Goal: Transaction & Acquisition: Purchase product/service

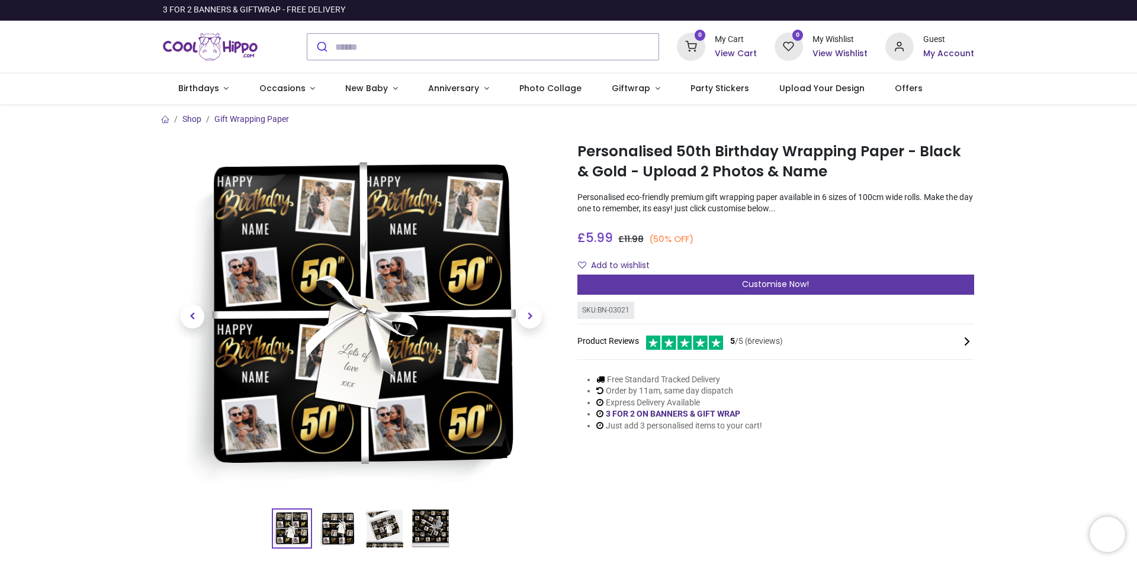
click at [800, 283] on span "Customise Now!" at bounding box center [775, 284] width 67 height 12
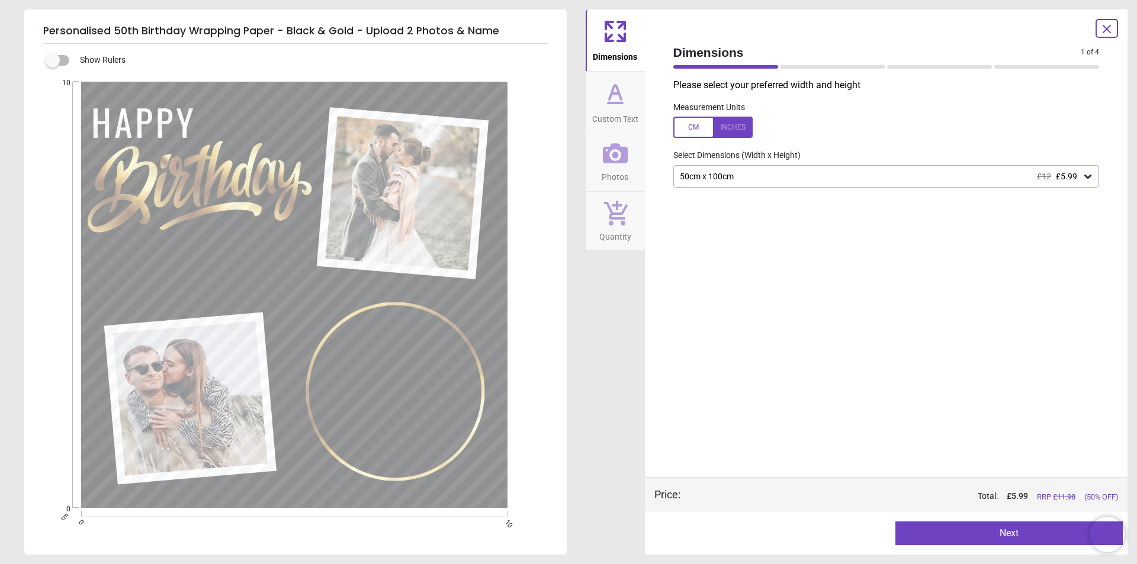
click at [733, 179] on div "50cm x 100cm £12 £5.99" at bounding box center [881, 177] width 404 height 10
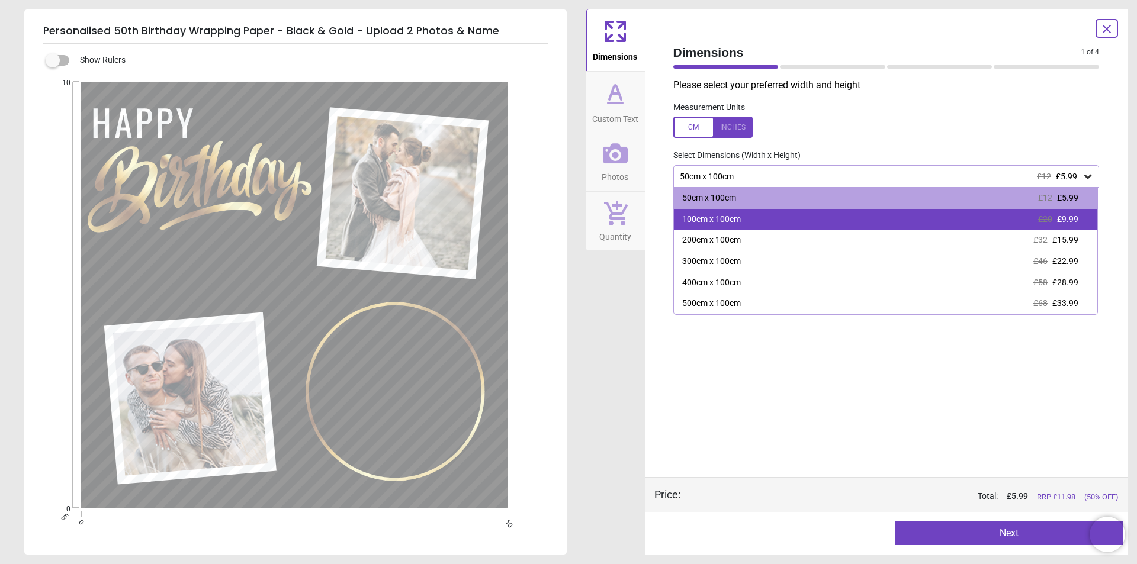
click at [725, 220] on div "100cm x 100cm" at bounding box center [711, 220] width 59 height 12
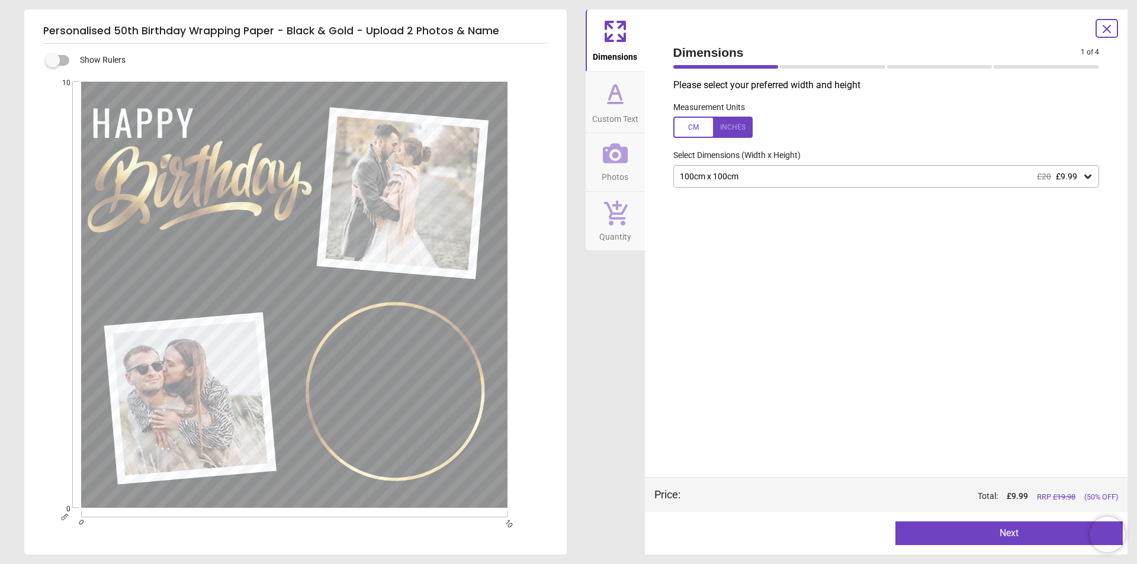
click at [947, 533] on button "Next" at bounding box center [1008, 534] width 227 height 24
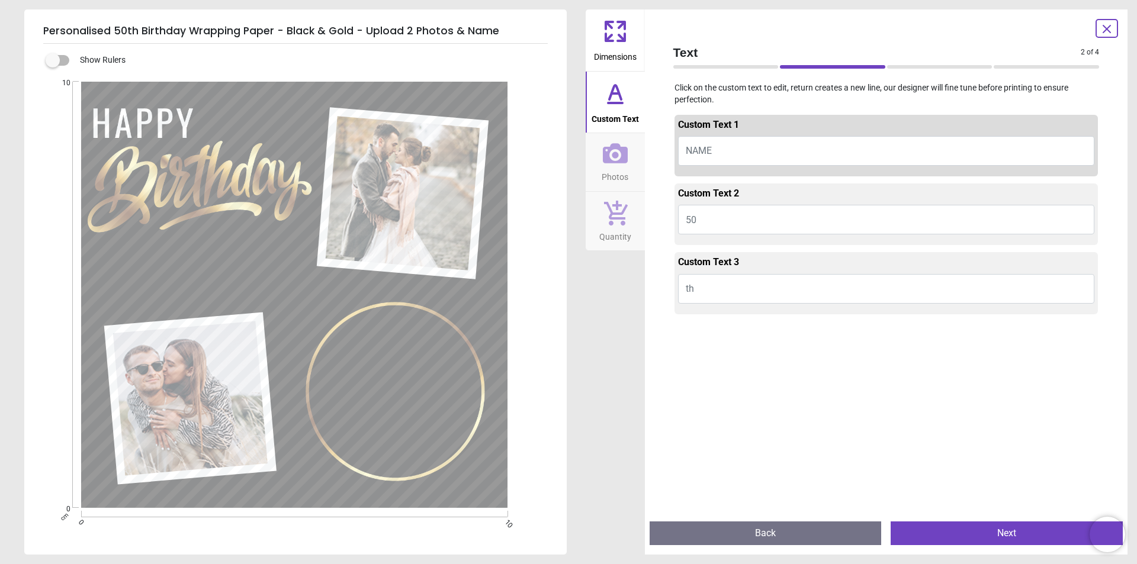
click at [707, 150] on span "NAME" at bounding box center [699, 150] width 26 height 11
type textarea "*****"
click at [617, 97] on icon at bounding box center [615, 93] width 28 height 28
click at [743, 131] on div "Custom Text 1" at bounding box center [886, 127] width 417 height 18
click at [746, 220] on button "50" at bounding box center [886, 220] width 417 height 30
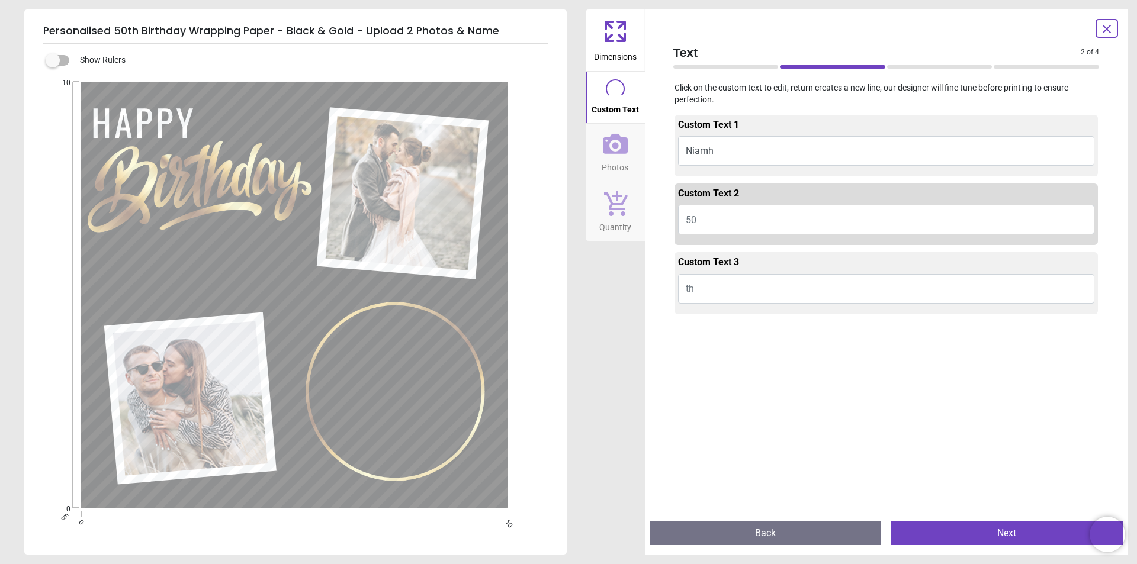
click at [692, 222] on span "50" at bounding box center [691, 219] width 11 height 11
type textarea "**"
click at [983, 536] on button "Next" at bounding box center [1007, 534] width 232 height 24
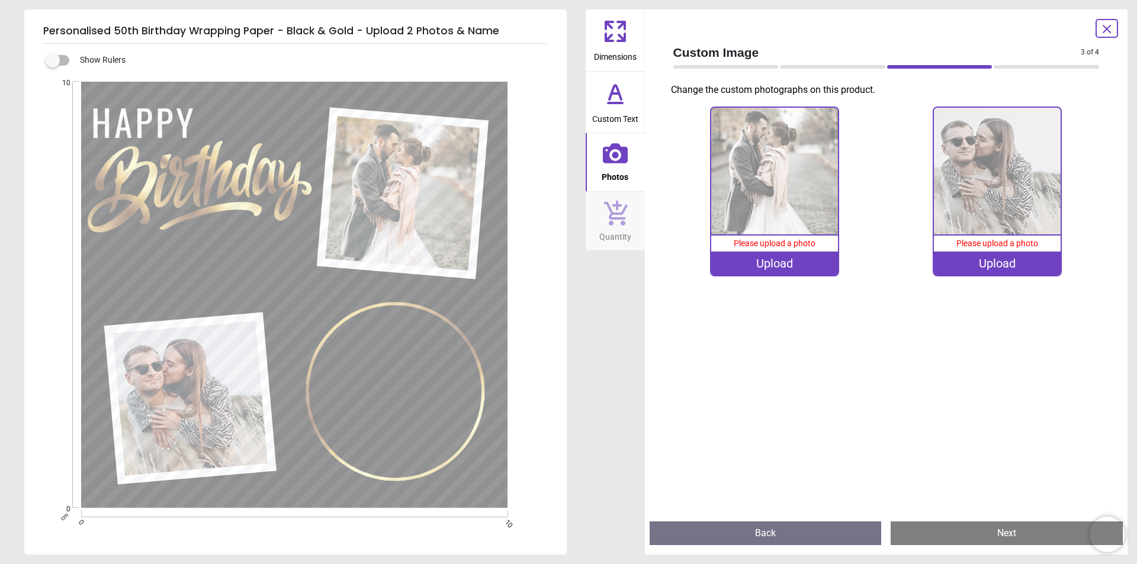
click at [770, 264] on div "Upload" at bounding box center [774, 264] width 127 height 24
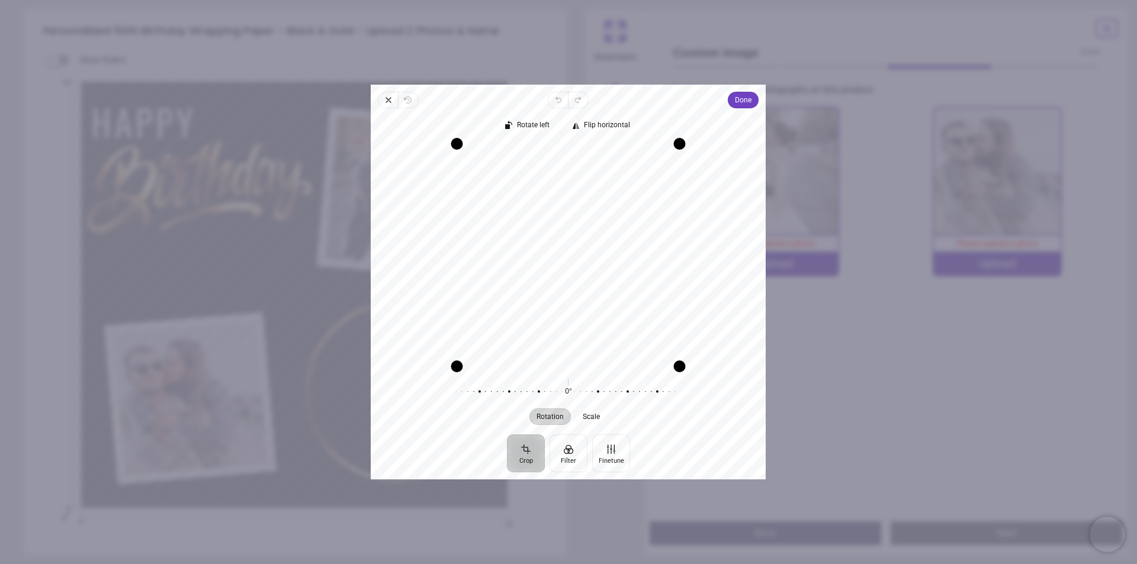
drag, startPoint x: 554, startPoint y: 316, endPoint x: 565, endPoint y: 327, distance: 15.9
click at [565, 327] on div "Recenter" at bounding box center [568, 255] width 376 height 223
click at [563, 325] on div "Recenter" at bounding box center [568, 255] width 376 height 223
drag, startPoint x: 563, startPoint y: 323, endPoint x: 571, endPoint y: 262, distance: 61.6
click at [571, 262] on div "Recenter" at bounding box center [568, 255] width 376 height 223
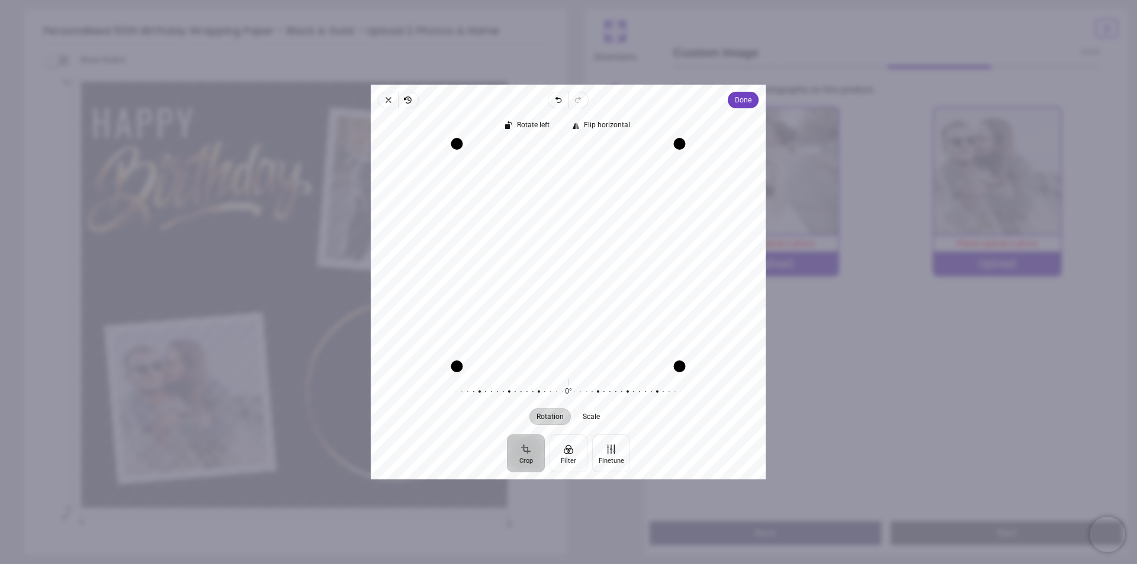
drag, startPoint x: 568, startPoint y: 315, endPoint x: 567, endPoint y: 286, distance: 29.0
click at [567, 286] on div "Recenter" at bounding box center [568, 255] width 376 height 223
click at [740, 102] on span "Done" at bounding box center [744, 100] width 17 height 14
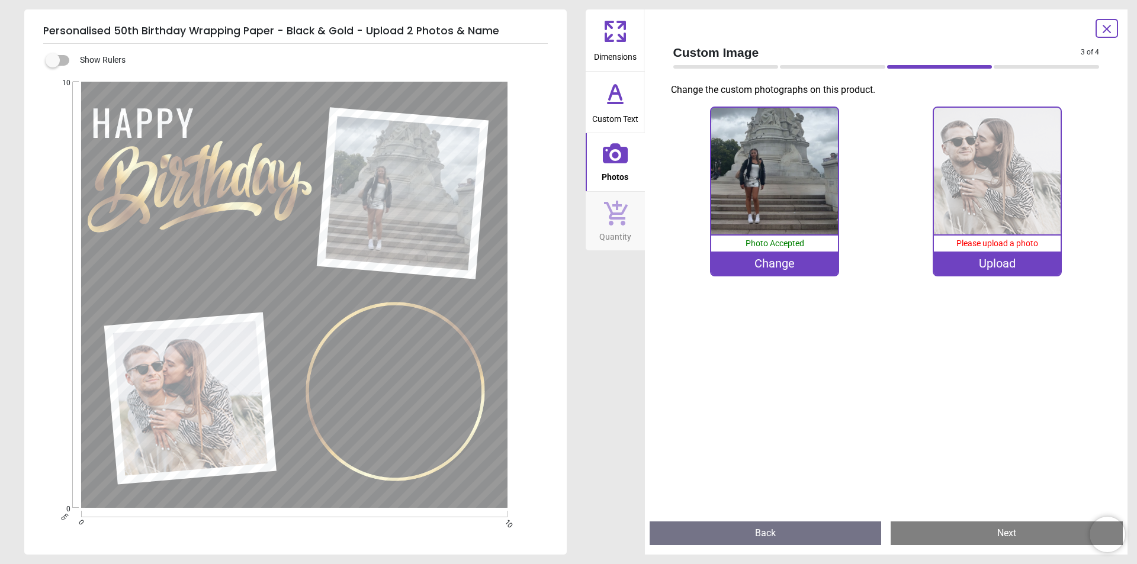
click at [1000, 262] on div "Upload" at bounding box center [997, 264] width 127 height 24
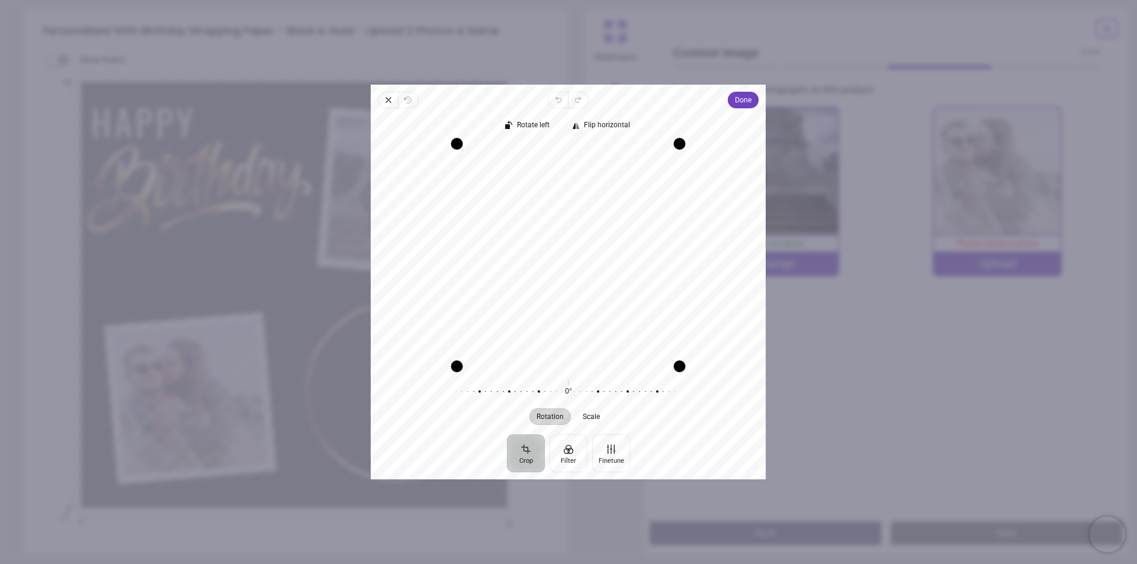
drag, startPoint x: 573, startPoint y: 229, endPoint x: 573, endPoint y: 246, distance: 17.8
click at [573, 246] on div "Recenter" at bounding box center [568, 255] width 376 height 223
click at [746, 101] on span "Done" at bounding box center [744, 100] width 17 height 14
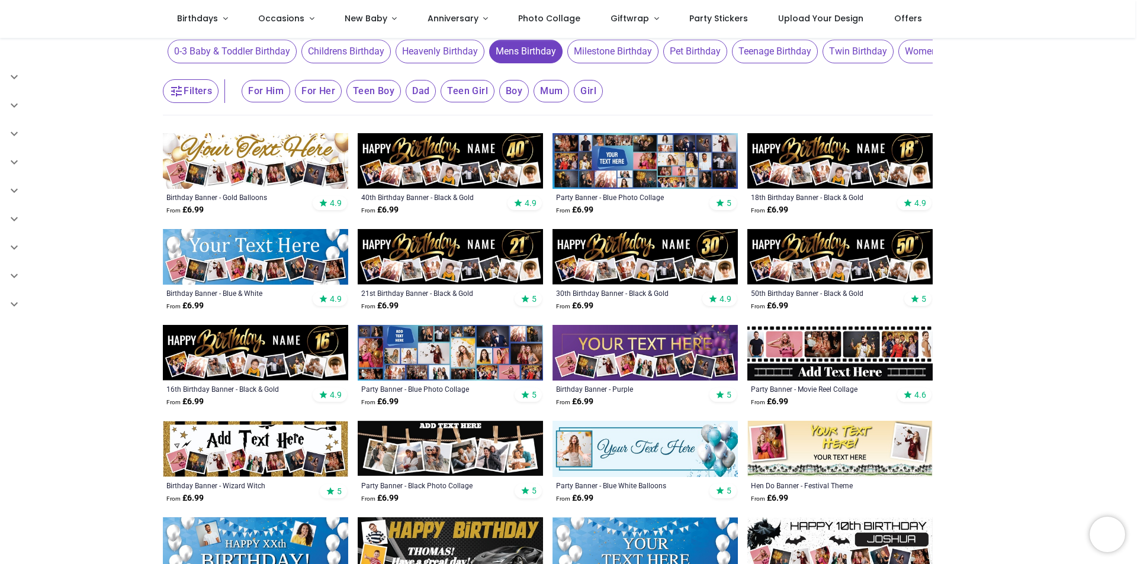
scroll to position [178, 0]
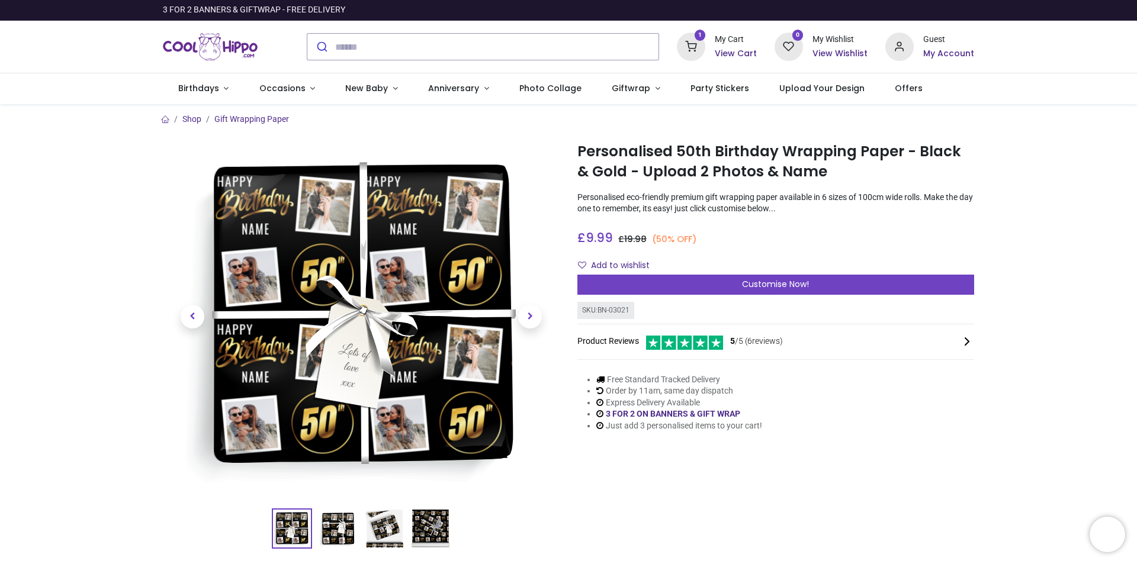
click at [736, 51] on h6 "View Cart" at bounding box center [736, 54] width 42 height 12
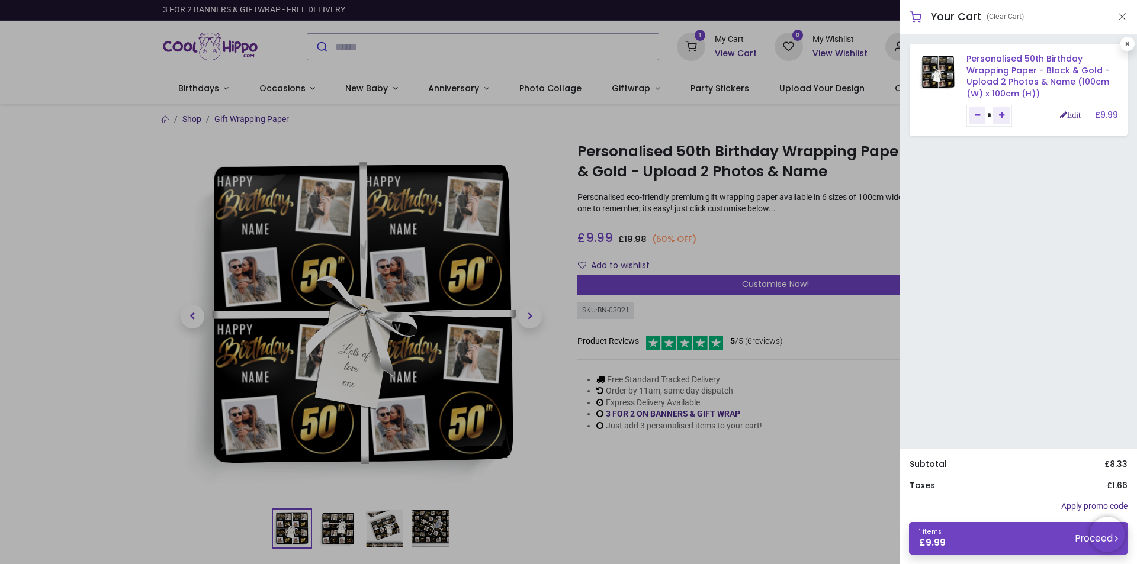
click at [1032, 69] on link "Personalised 50th Birthday Wrapping Paper - Black & Gold - Upload 2 Photos & Na…" at bounding box center [1037, 76] width 143 height 47
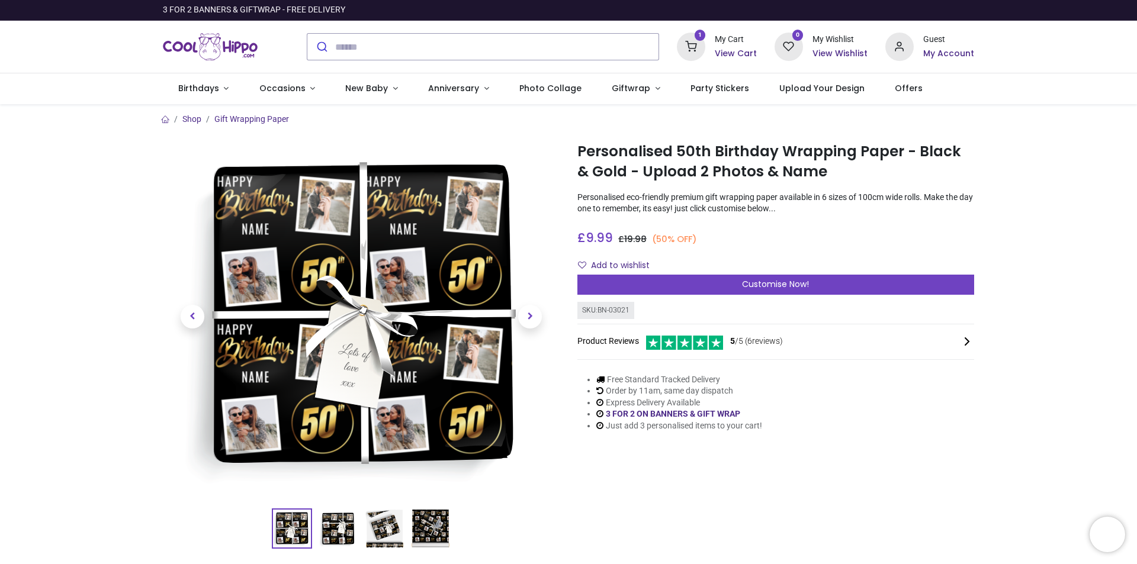
click at [730, 59] on h6 "View Cart" at bounding box center [736, 54] width 42 height 12
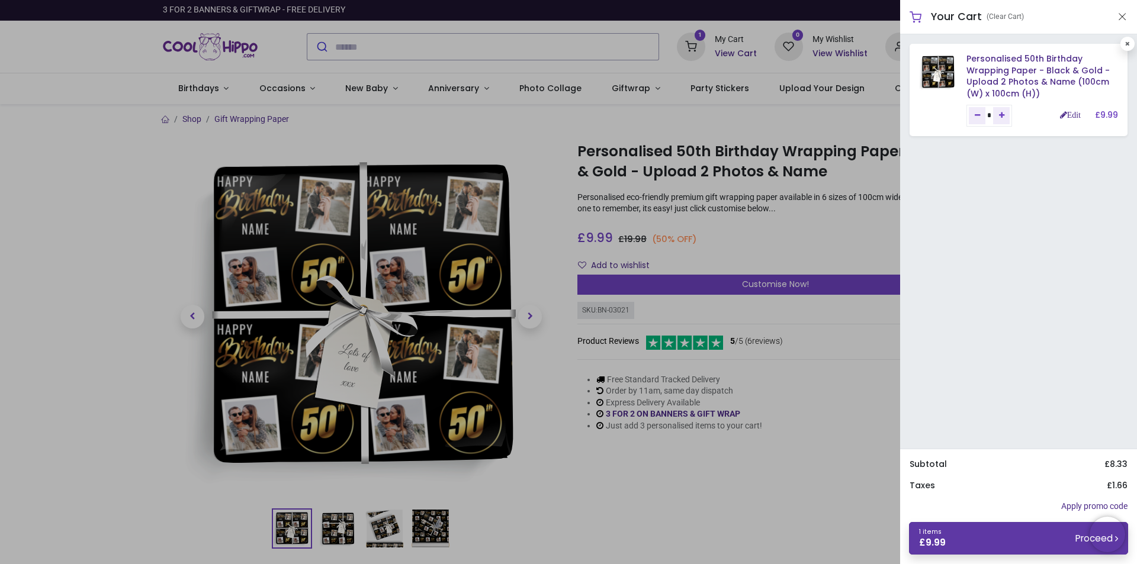
click at [978, 537] on link "1 items £ 9.99 Proceed" at bounding box center [1018, 538] width 219 height 33
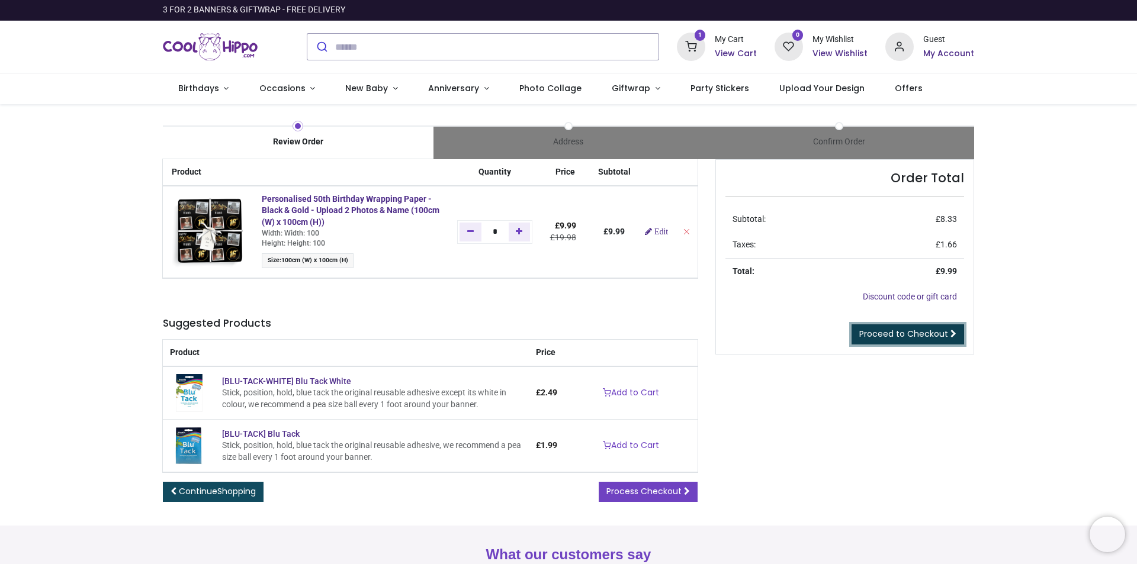
click at [932, 335] on span "Proceed to Checkout" at bounding box center [903, 334] width 89 height 12
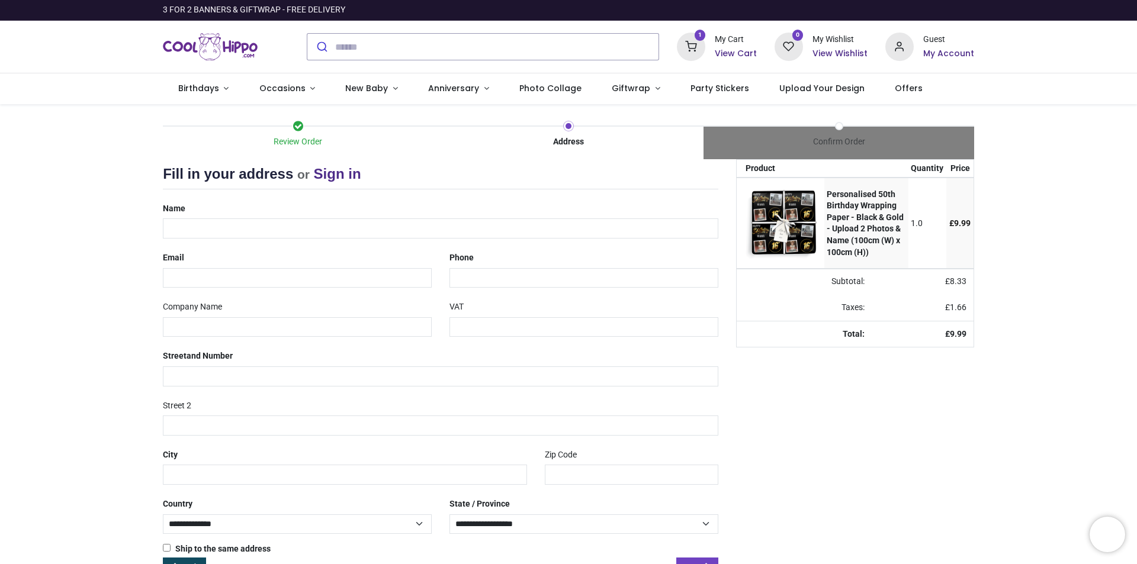
select select "***"
click at [226, 232] on input "text" at bounding box center [440, 229] width 555 height 20
type input "**********"
click at [256, 275] on input "email" at bounding box center [297, 278] width 269 height 20
type input "**********"
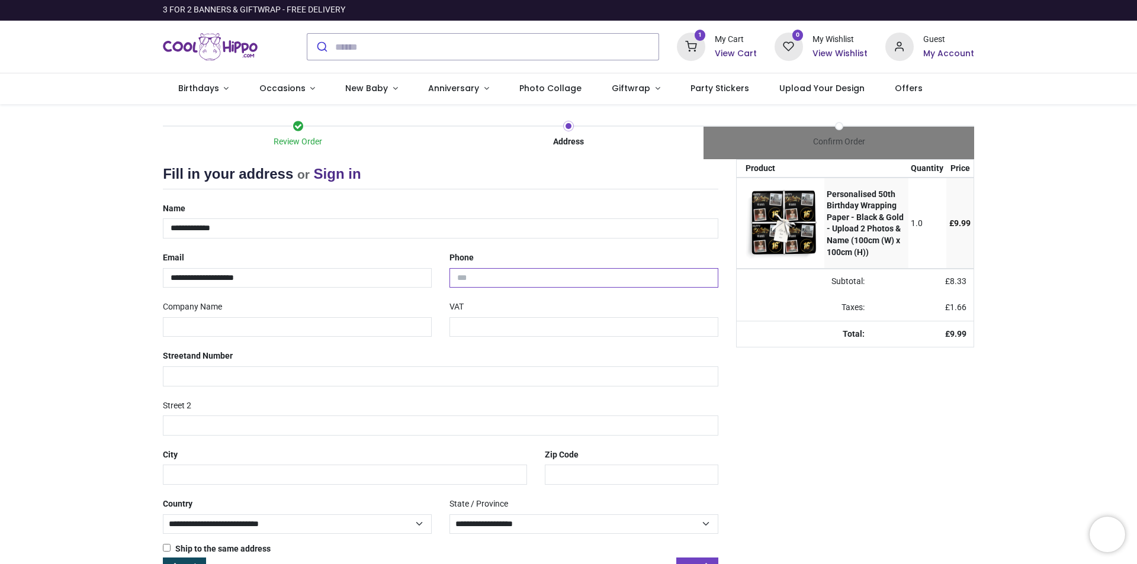
click at [508, 282] on input "tel" at bounding box center [583, 278] width 269 height 20
type input "**********"
click at [257, 329] on input "text" at bounding box center [297, 327] width 269 height 20
click at [213, 370] on input "text" at bounding box center [440, 377] width 555 height 20
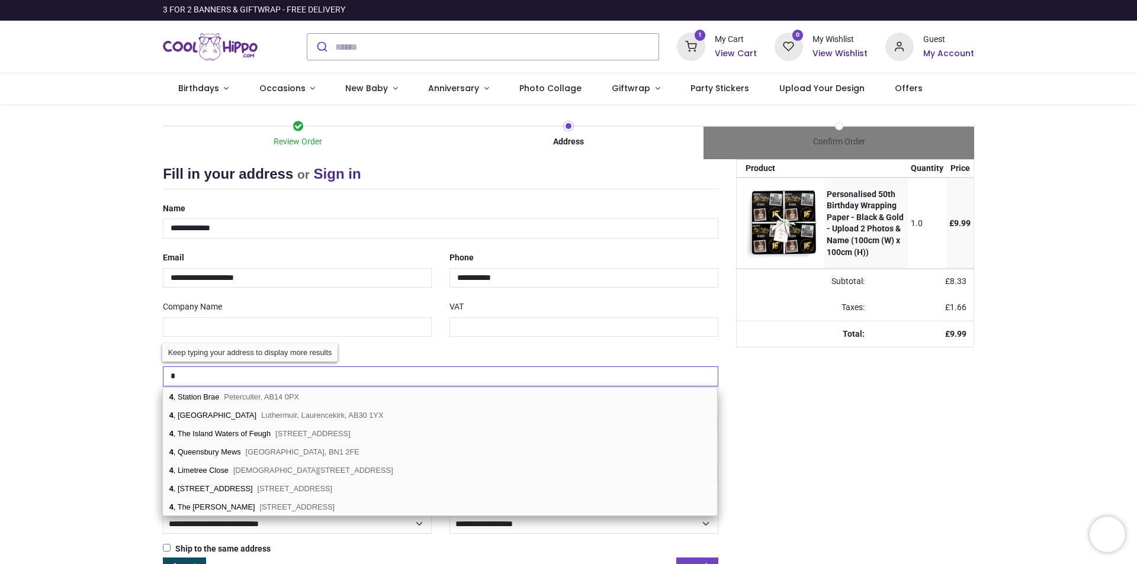
type input "*"
click at [81, 385] on div "Review Order Address Confirm Order Your order: £ 9.99 Product Price *" at bounding box center [568, 352] width 1137 height 497
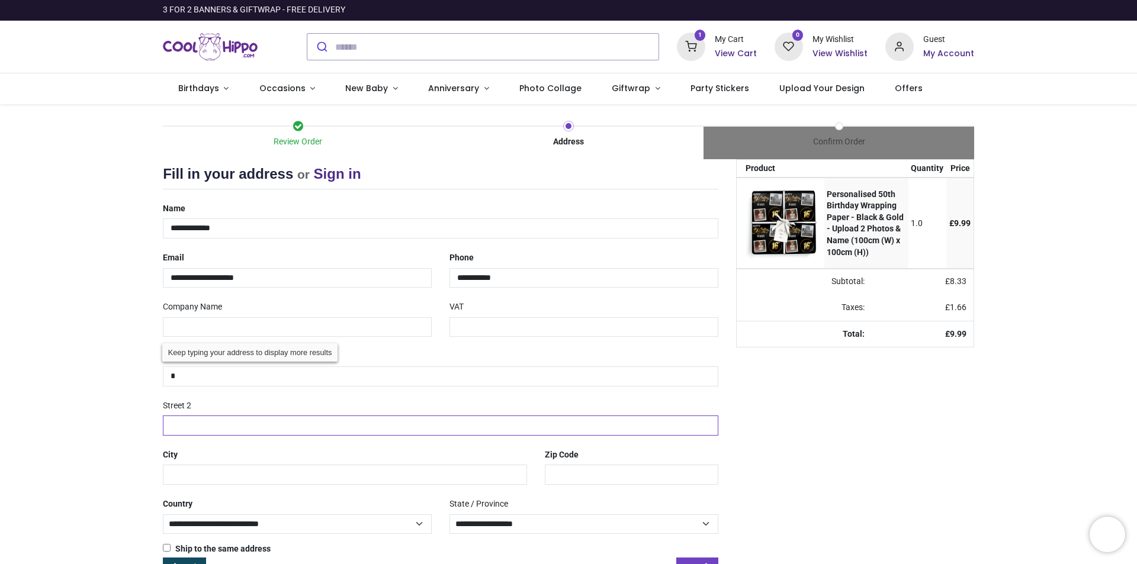
click at [194, 428] on input "text" at bounding box center [440, 426] width 555 height 20
type input "**********"
click at [197, 476] on input "text" at bounding box center [345, 475] width 364 height 20
type input "**********"
click at [587, 472] on input "text" at bounding box center [632, 475] width 174 height 20
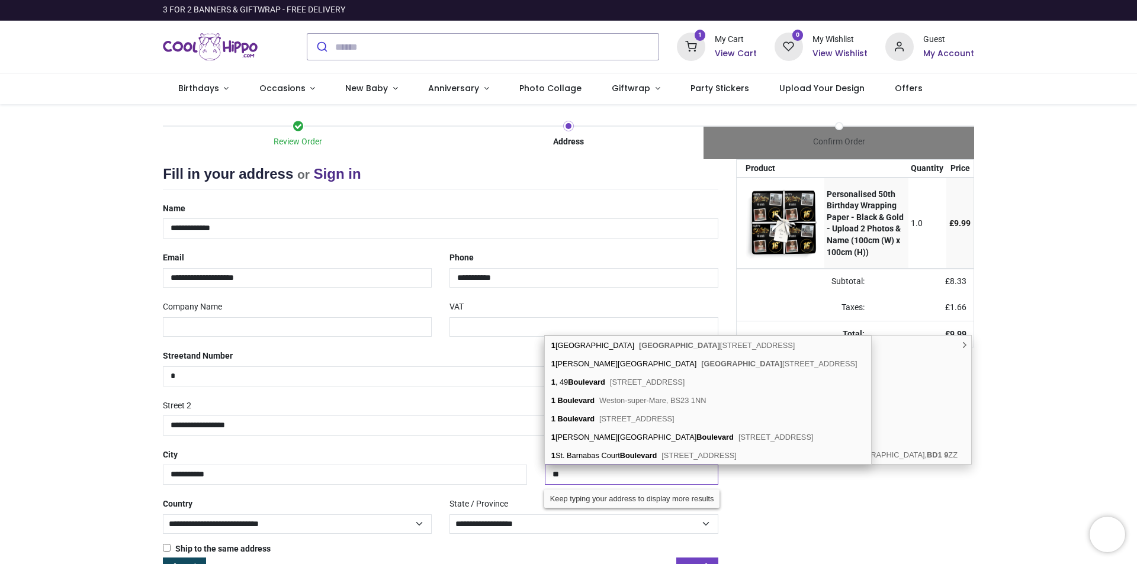
type input "*"
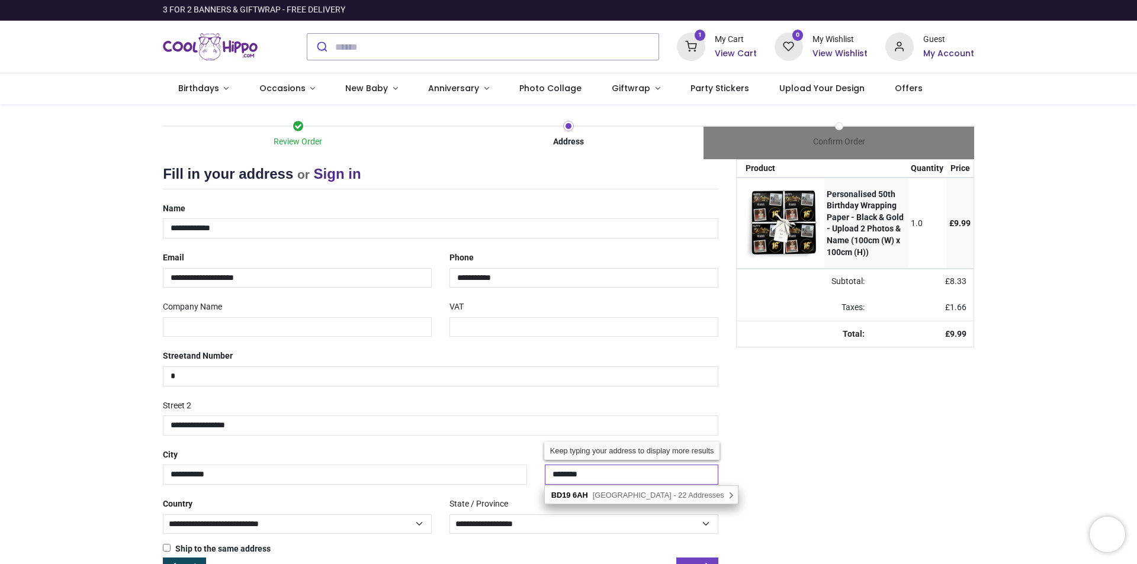
scroll to position [37, 0]
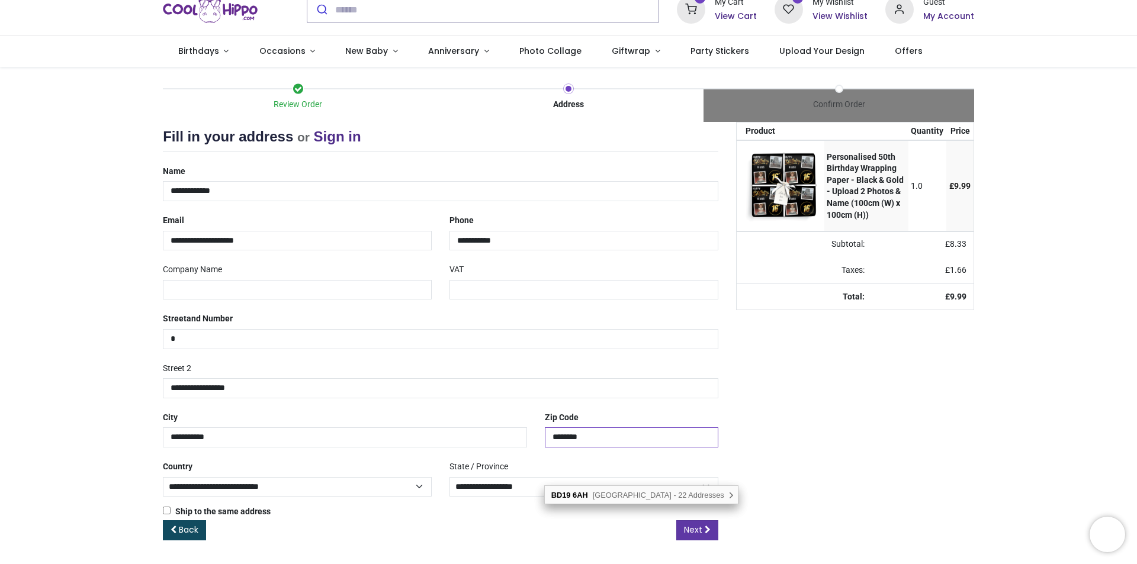
type input "********"
click at [705, 533] on icon at bounding box center [708, 530] width 6 height 8
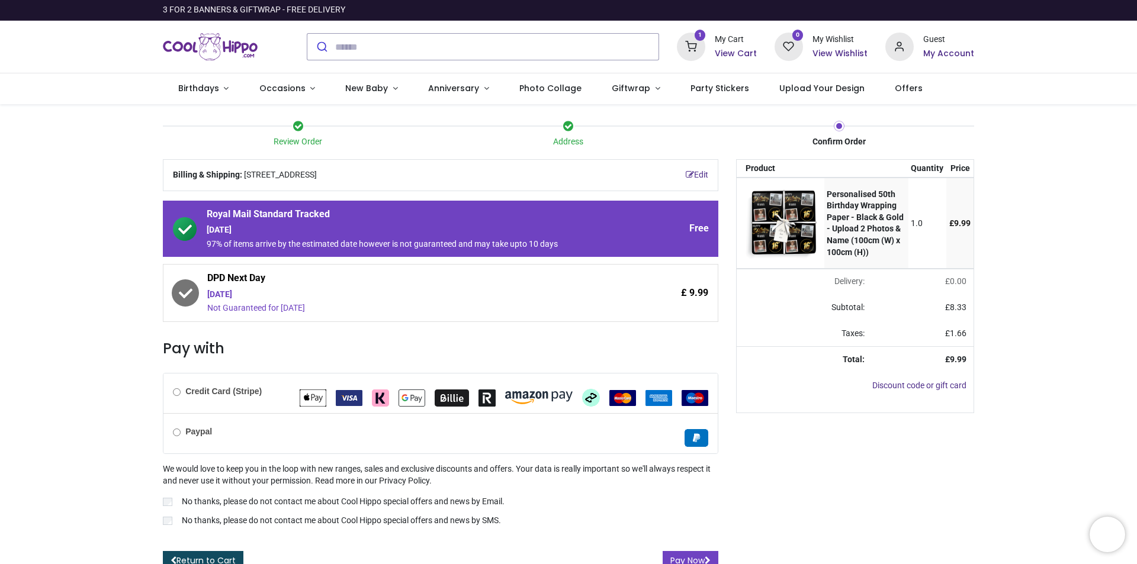
scroll to position [12, 0]
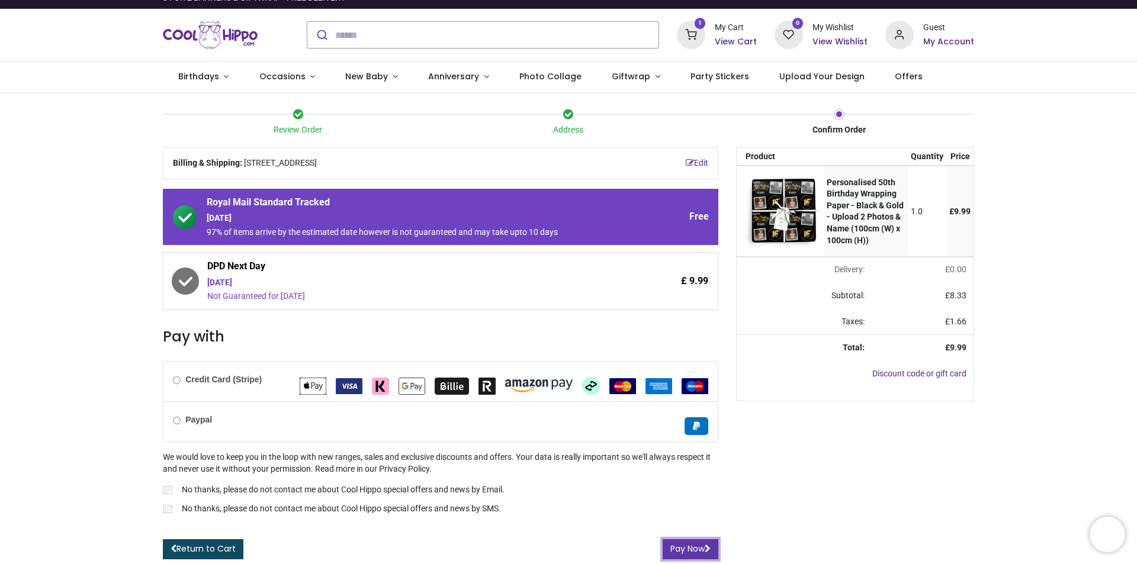
click at [689, 553] on button "Pay Now" at bounding box center [691, 550] width 56 height 20
